Goal: Task Accomplishment & Management: Complete application form

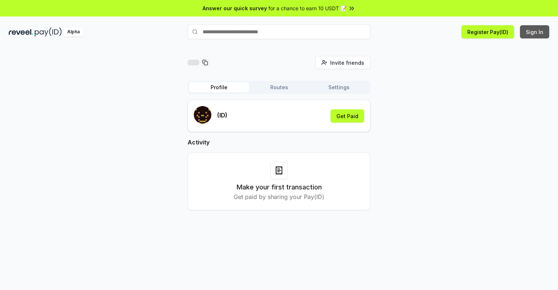
click at [535, 32] on button "Sign In" at bounding box center [534, 31] width 29 height 13
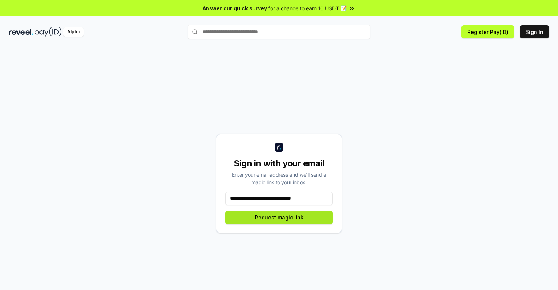
type input "**********"
click at [279, 217] on button "Request magic link" at bounding box center [279, 217] width 108 height 13
